Goal: Task Accomplishment & Management: Complete application form

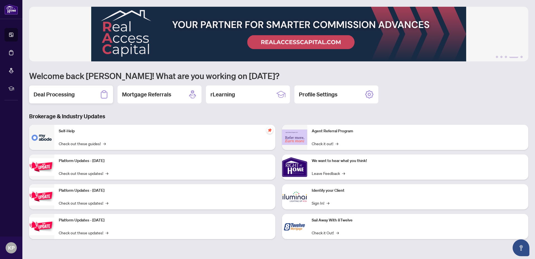
click at [90, 95] on div "Deal Processing" at bounding box center [71, 94] width 84 height 18
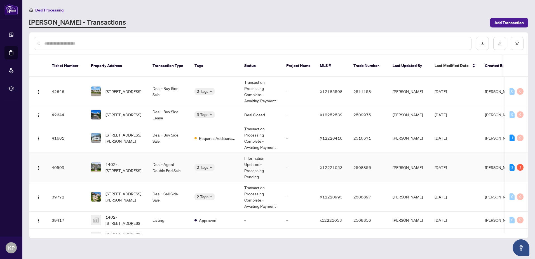
click at [190, 162] on td "2 Tags" at bounding box center [215, 167] width 50 height 29
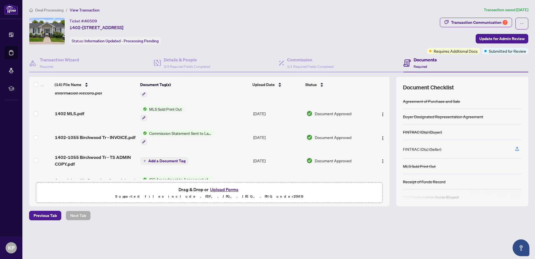
scroll to position [140, 0]
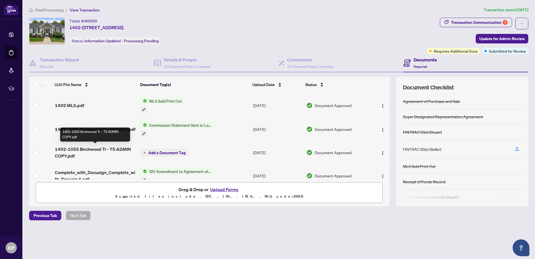
click at [115, 146] on span "1402-1055 Birchwood Tr - TS ADMIN COPY.pdf" at bounding box center [95, 152] width 81 height 13
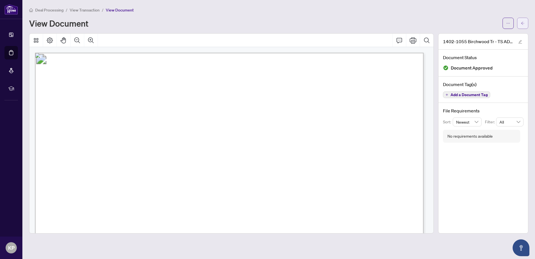
click at [523, 23] on icon "arrow-left" at bounding box center [522, 23] width 3 height 3
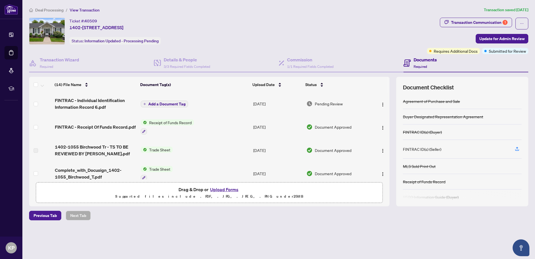
click at [291, 35] on div "Ticket #: 40509 1402-[STREET_ADDRESS] Status: Information Updated - Processing …" at bounding box center [227, 31] width 396 height 27
click at [293, 61] on h4 "Commission" at bounding box center [310, 59] width 46 height 7
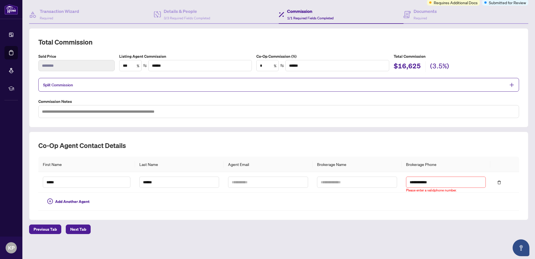
scroll to position [49, 0]
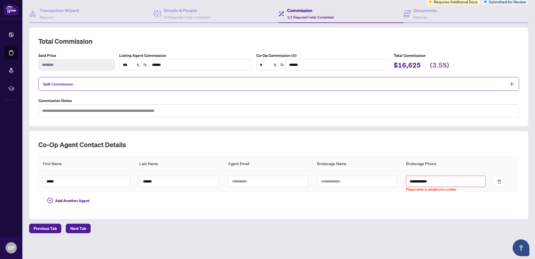
click at [436, 181] on input "**********" at bounding box center [446, 181] width 80 height 11
type input "**********"
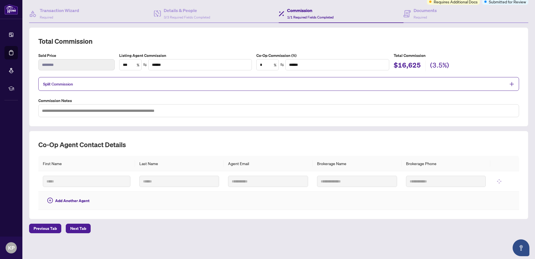
click at [375, 203] on td at bounding box center [357, 201] width 89 height 18
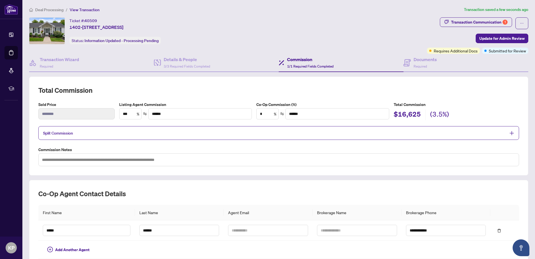
scroll to position [0, 0]
click at [410, 55] on div "Documents Required" at bounding box center [466, 63] width 125 height 18
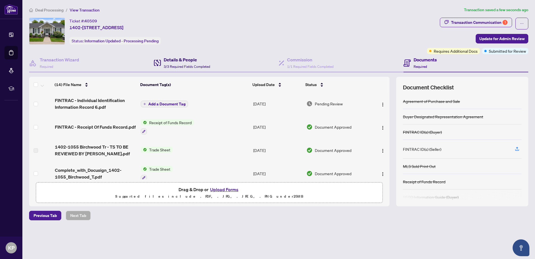
click at [181, 64] on div "Details & People 3/3 Required Fields Completed" at bounding box center [187, 62] width 46 height 13
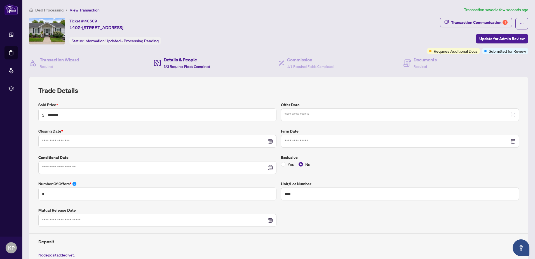
type input "**********"
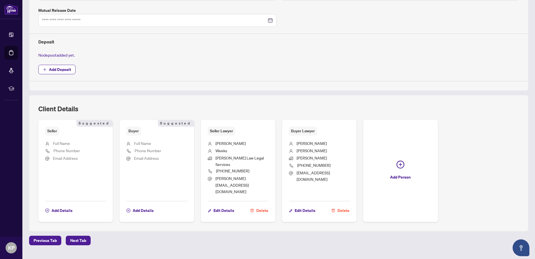
scroll to position [4, 0]
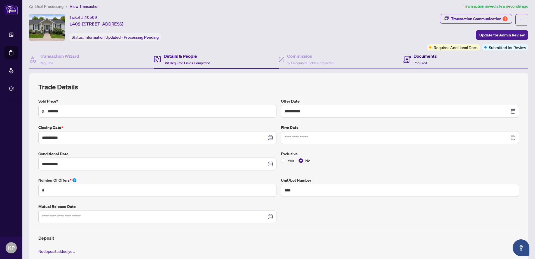
click at [416, 58] on h4 "Documents" at bounding box center [425, 56] width 23 height 7
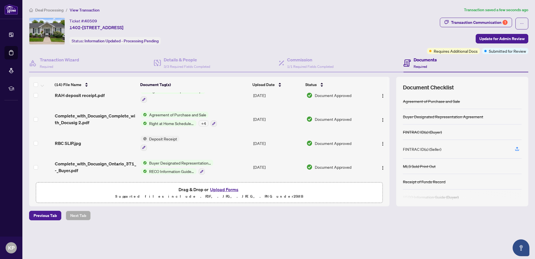
scroll to position [217, 0]
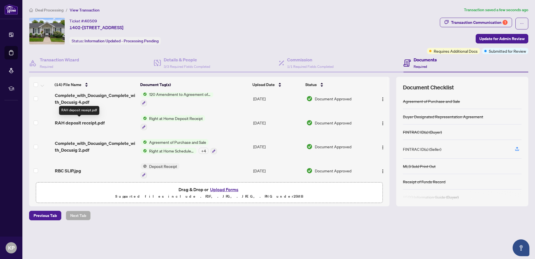
click at [92, 123] on span "RAH deposit receipt.pdf" at bounding box center [80, 122] width 50 height 7
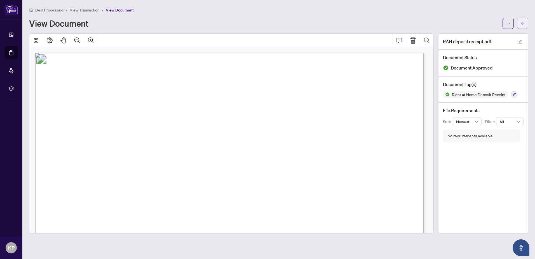
click at [524, 26] on span "button" at bounding box center [523, 23] width 4 height 9
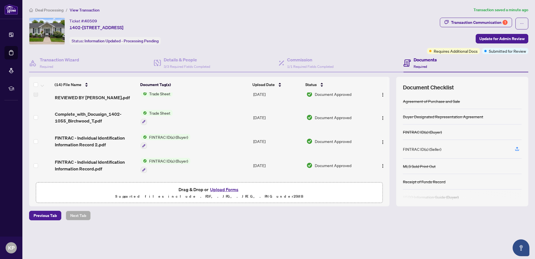
scroll to position [28, 0]
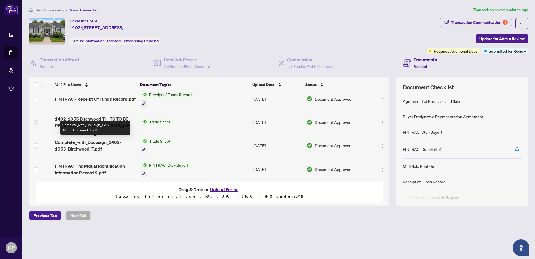
click at [107, 142] on span "Complete_with_Docusign_1402-1055_Birchwood_T.pdf" at bounding box center [95, 145] width 81 height 13
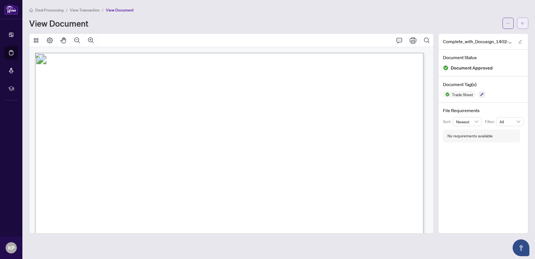
click at [522, 22] on icon "arrow-left" at bounding box center [523, 23] width 4 height 4
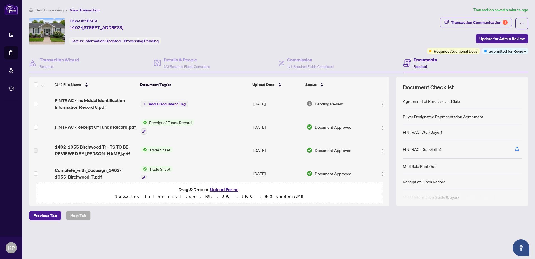
click at [44, 10] on span "Deal Processing" at bounding box center [49, 10] width 28 height 5
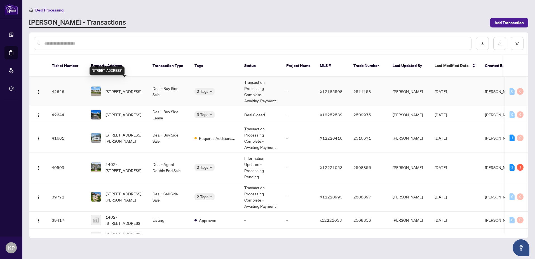
click at [147, 91] on td "[STREET_ADDRESS]" at bounding box center [118, 91] width 62 height 29
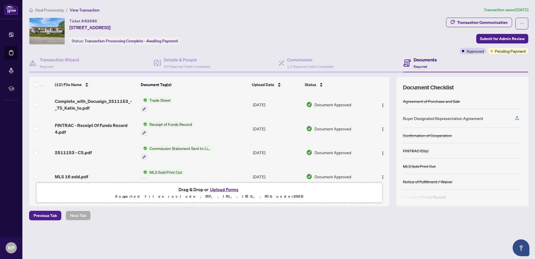
click at [112, 111] on td "Complete_with_Docusign_2511153_-_TS_Katie_to.pdf" at bounding box center [96, 104] width 86 height 24
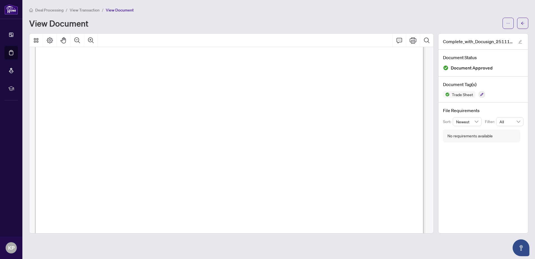
scroll to position [140, 0]
click at [524, 24] on icon "arrow-left" at bounding box center [523, 23] width 4 height 4
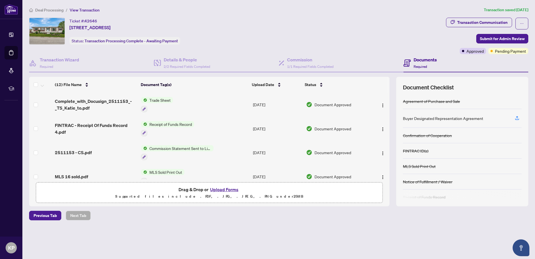
click at [41, 10] on span "Deal Processing" at bounding box center [49, 10] width 28 height 5
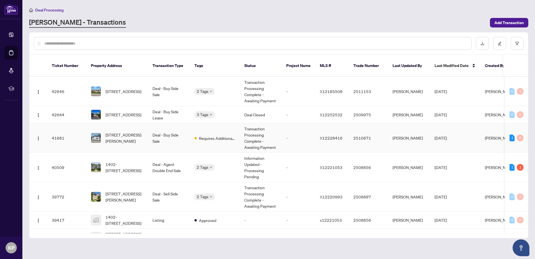
click at [173, 138] on td "Deal - Buy Side Sale" at bounding box center [169, 137] width 42 height 29
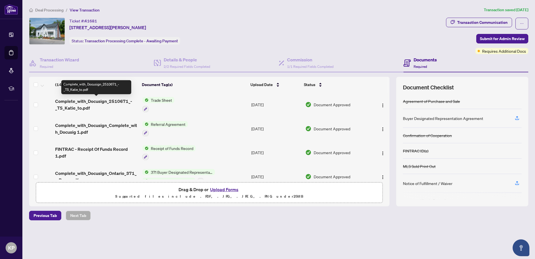
click at [98, 105] on span "Complete_with_Docusign_2510671_-_TS_Katie_to.pdf" at bounding box center [96, 104] width 83 height 13
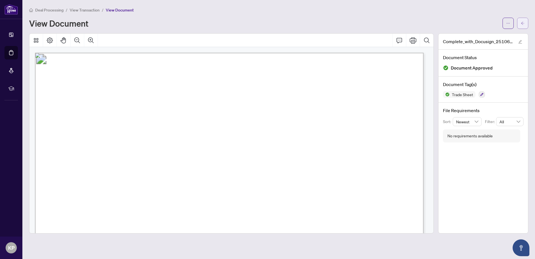
click at [521, 20] on span "button" at bounding box center [523, 23] width 4 height 9
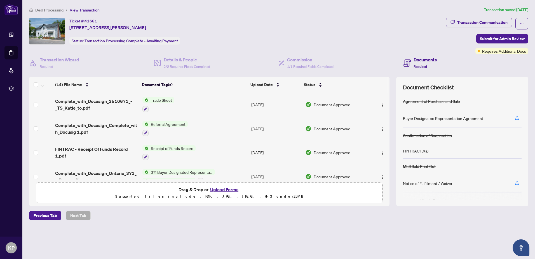
click at [56, 11] on span "Deal Processing" at bounding box center [49, 10] width 28 height 5
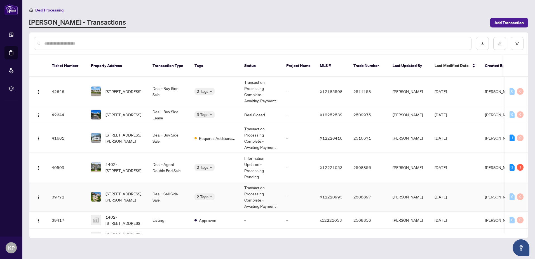
click at [171, 193] on td "Deal - Sell Side Sale" at bounding box center [169, 196] width 42 height 29
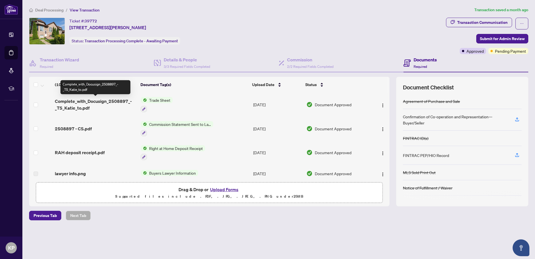
click at [117, 106] on span "Complete_with_Docusign_2508897_-_TS_Katie_to.pdf" at bounding box center [95, 104] width 81 height 13
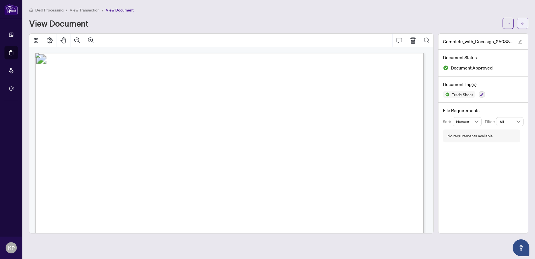
click at [528, 25] on button "button" at bounding box center [522, 23] width 11 height 11
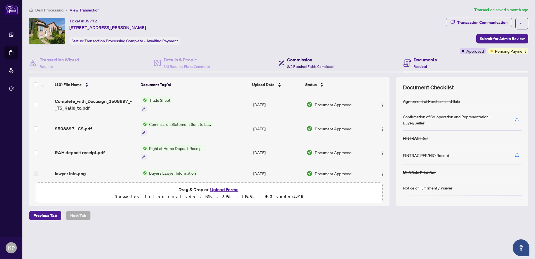
click at [303, 63] on div "Commission 2/2 Required Fields Completed" at bounding box center [310, 62] width 46 height 13
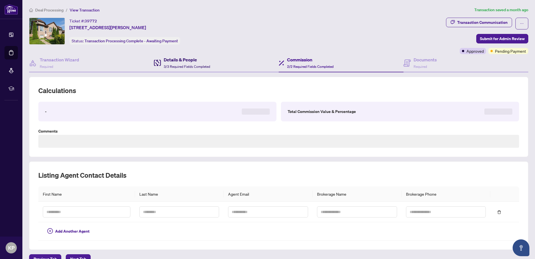
click at [173, 59] on h4 "Details & People" at bounding box center [187, 59] width 46 height 7
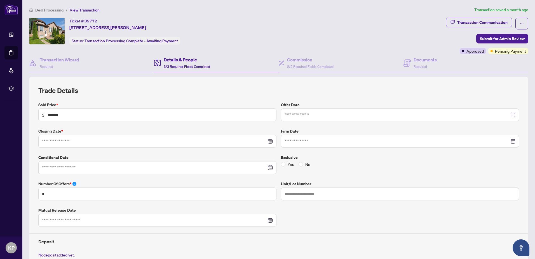
type input "**********"
